Goal: Transaction & Acquisition: Download file/media

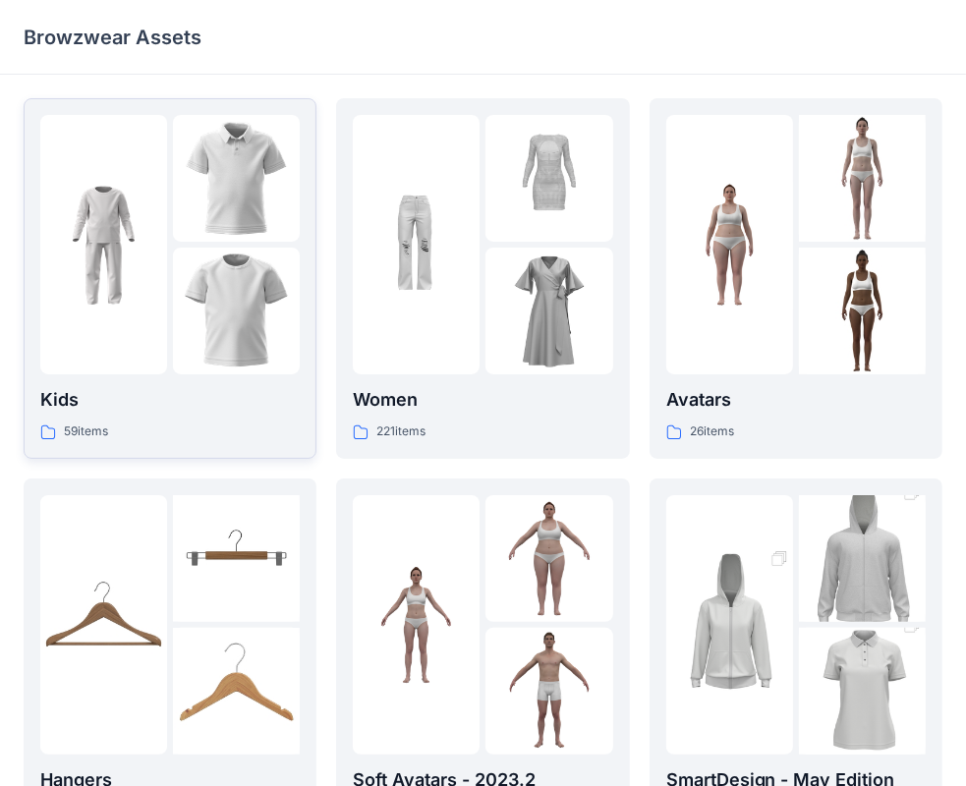
click at [118, 225] on img at bounding box center [103, 245] width 127 height 127
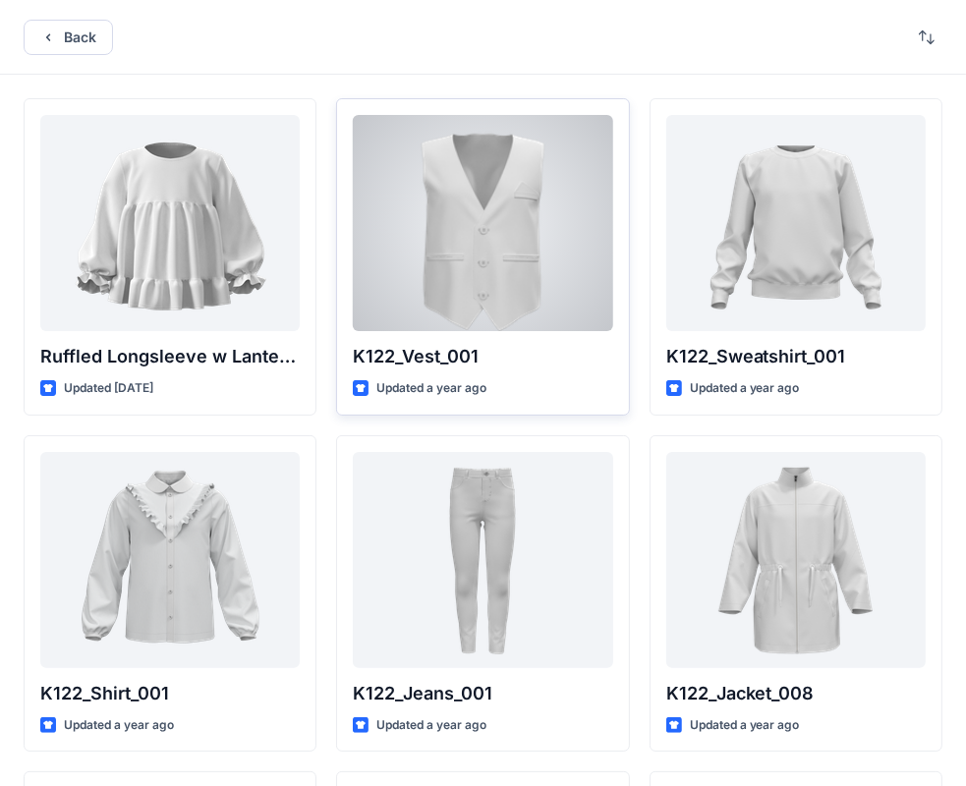
click at [489, 276] on div at bounding box center [482, 223] width 259 height 216
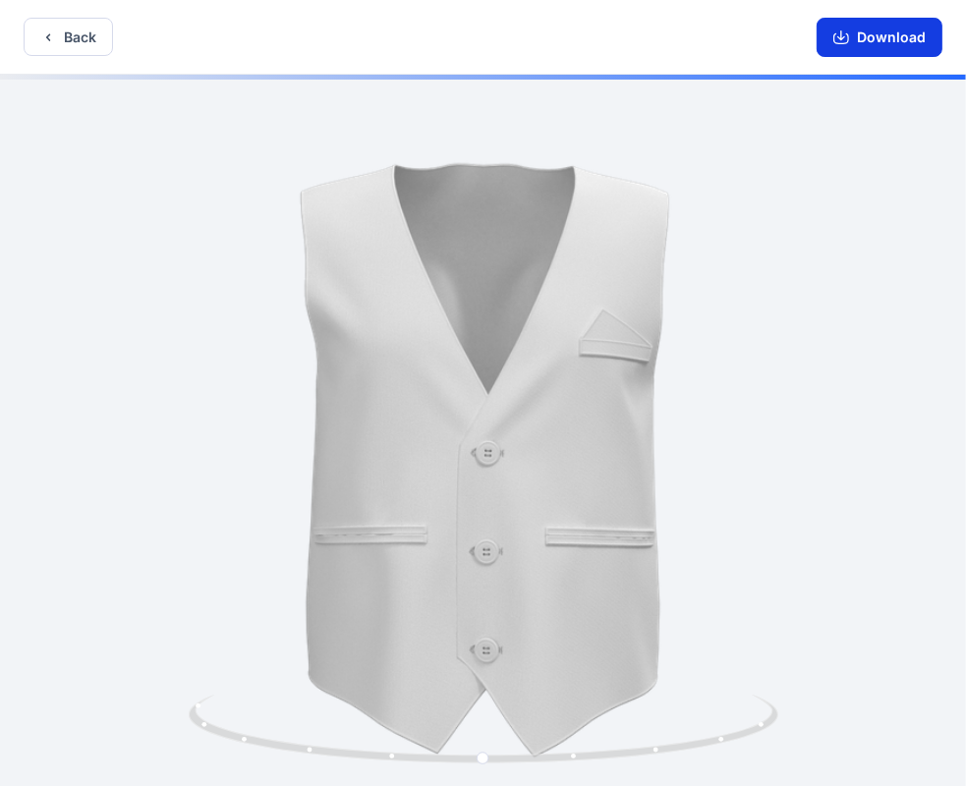
click at [887, 36] on button "Download" at bounding box center [880, 37] width 126 height 39
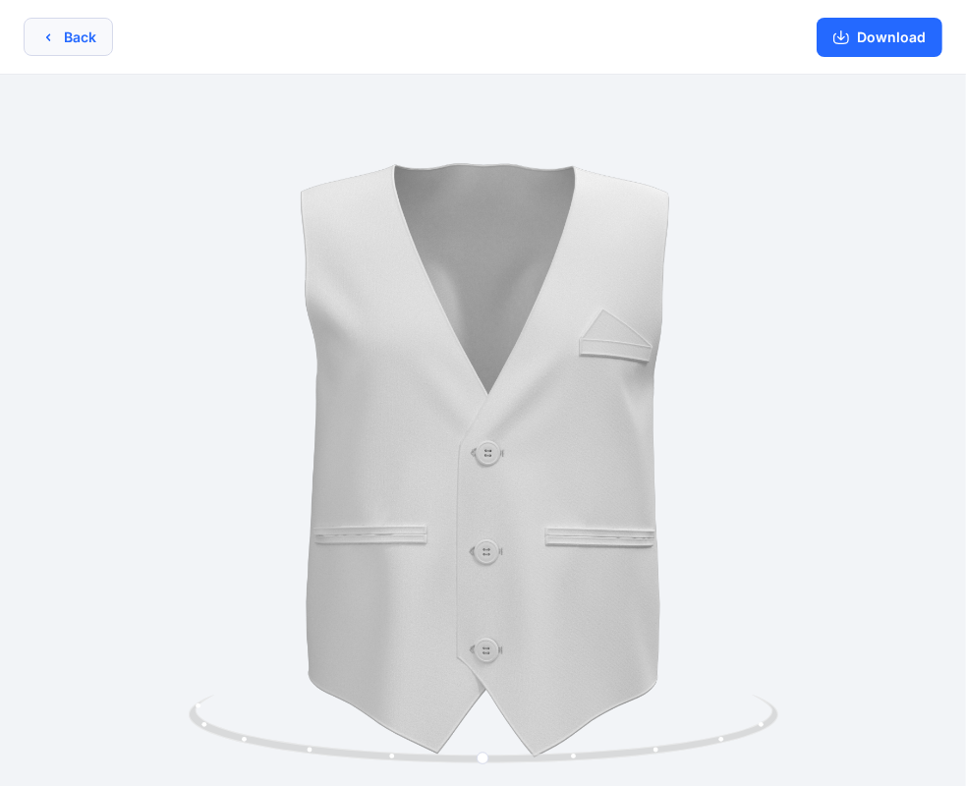
click at [64, 37] on button "Back" at bounding box center [68, 37] width 89 height 38
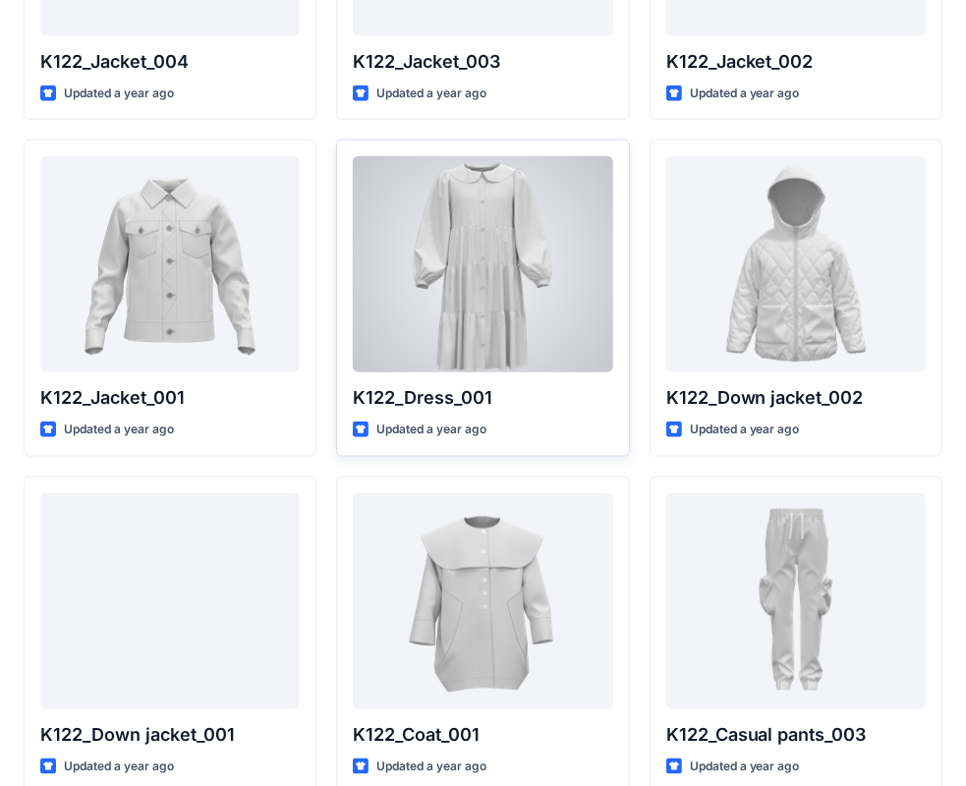
scroll to position [1323, 0]
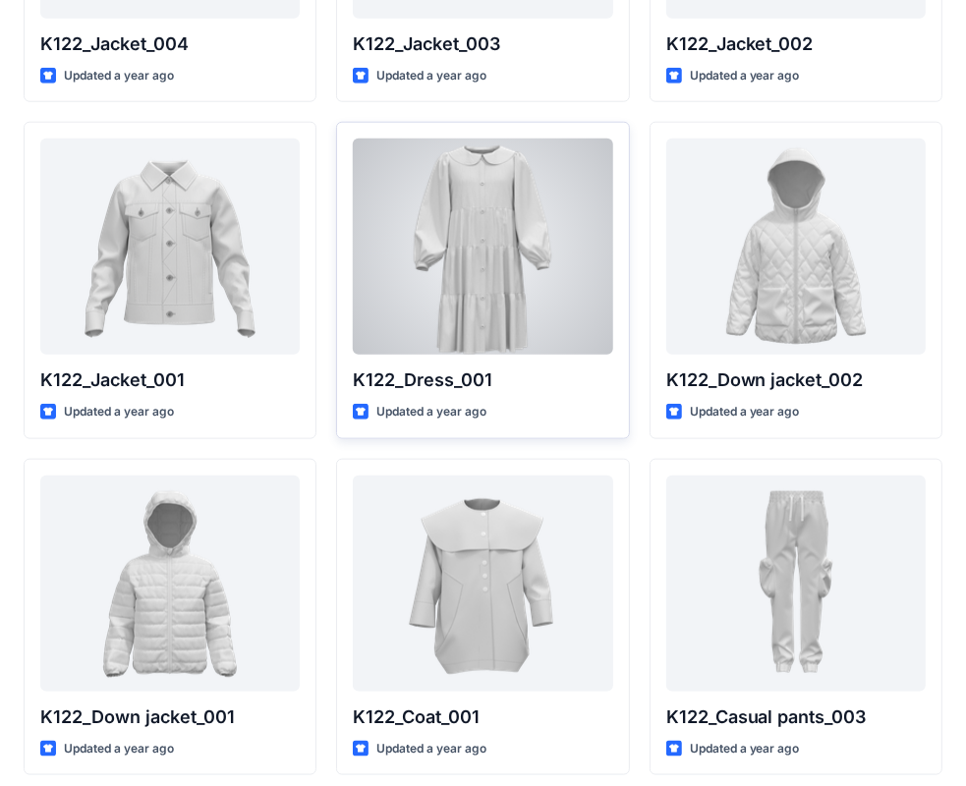
click at [536, 273] on div at bounding box center [482, 247] width 259 height 216
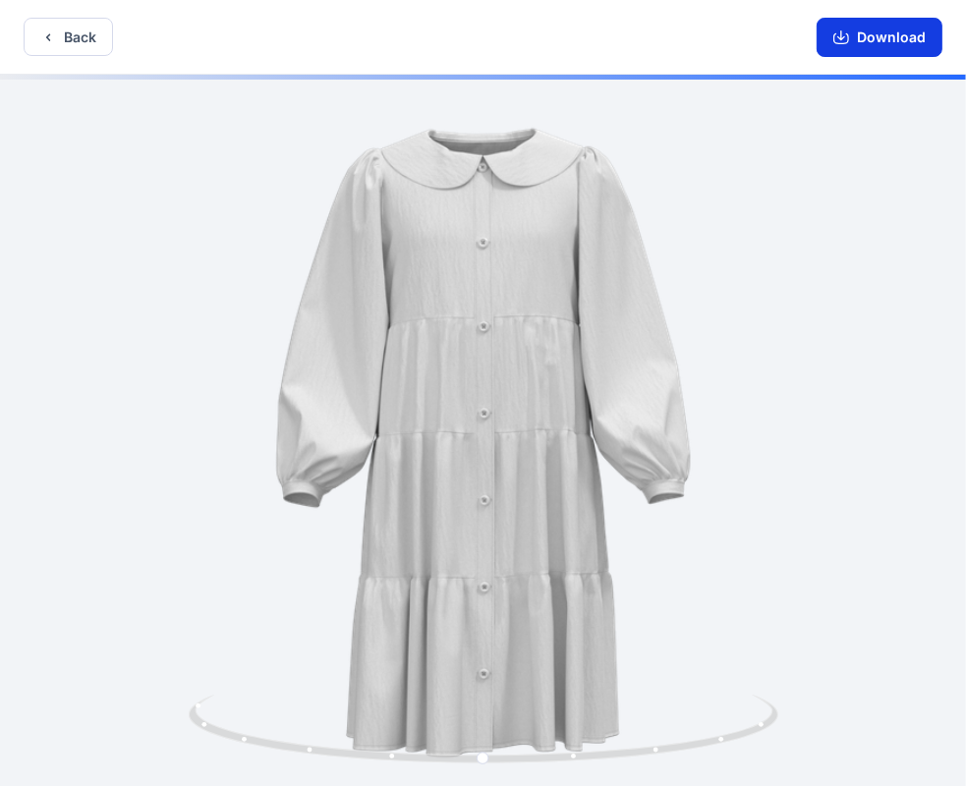
click at [860, 37] on button "Download" at bounding box center [880, 37] width 126 height 39
click at [60, 46] on button "Back" at bounding box center [68, 37] width 89 height 38
